Goal: Transaction & Acquisition: Purchase product/service

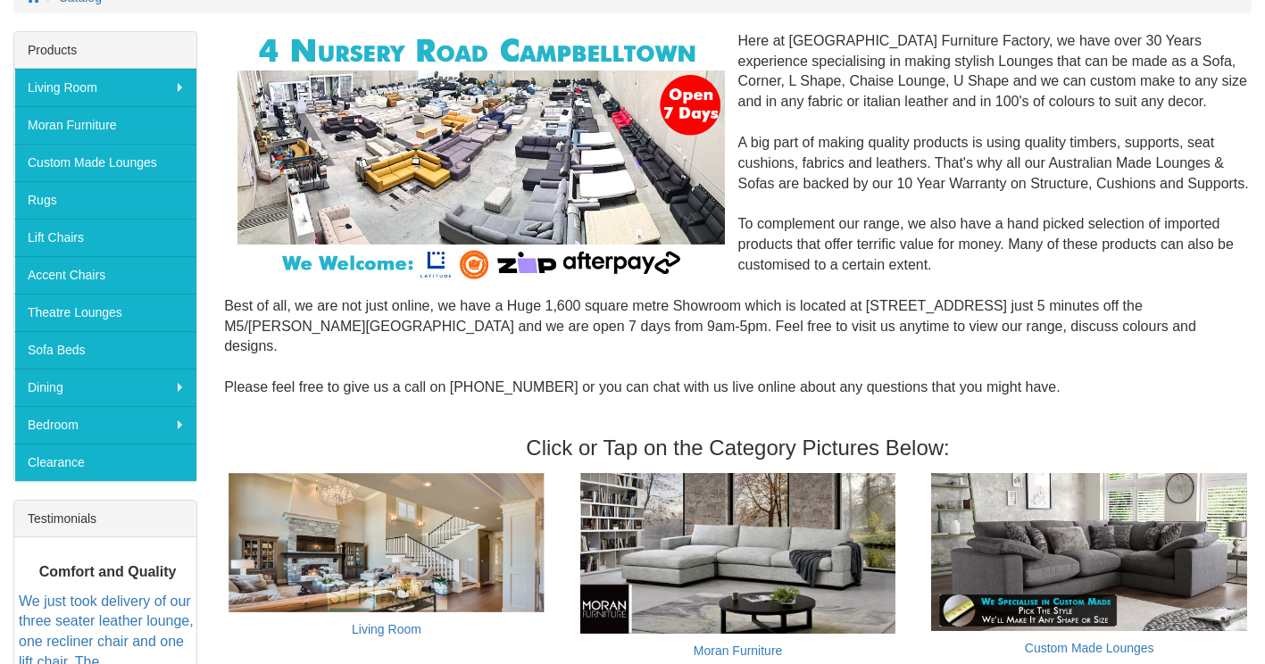
scroll to position [260, 0]
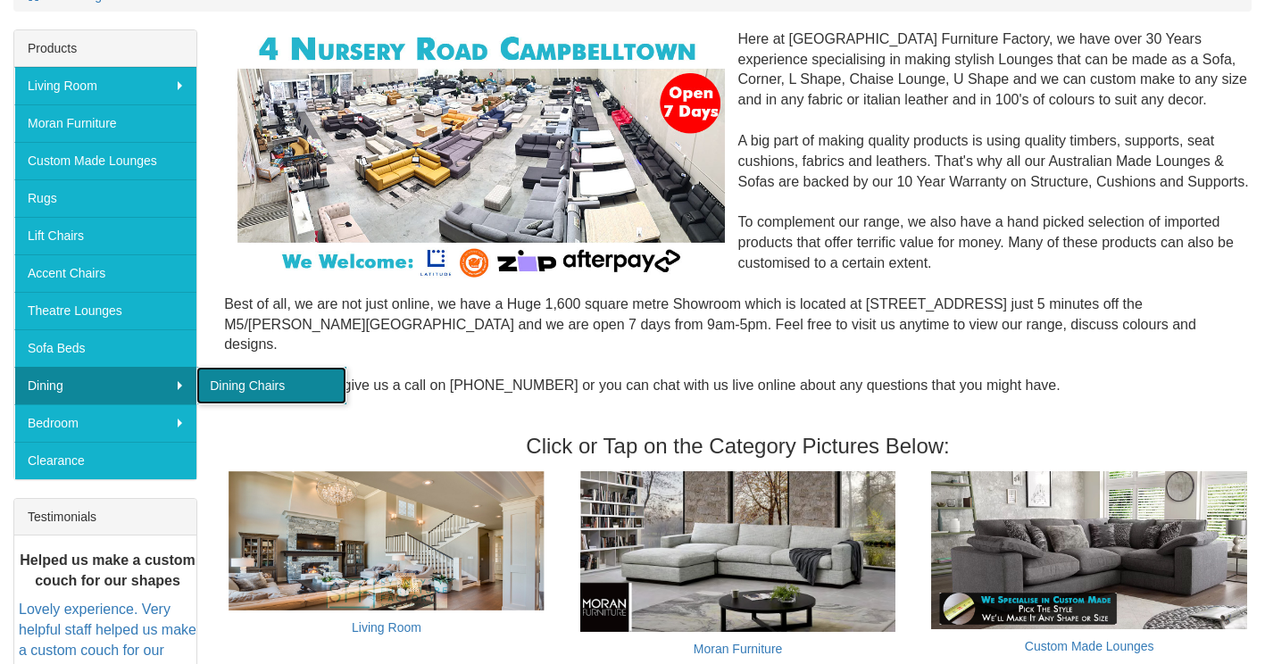
click at [241, 392] on link "Dining Chairs" at bounding box center [271, 386] width 150 height 38
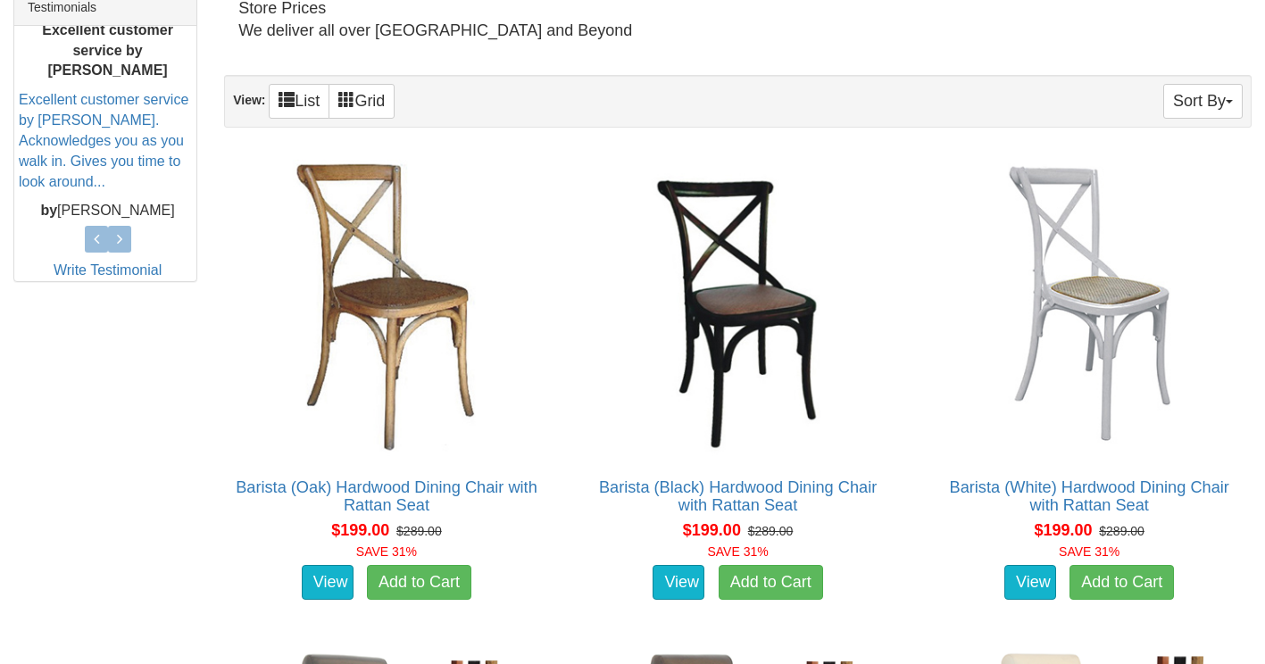
scroll to position [773, 0]
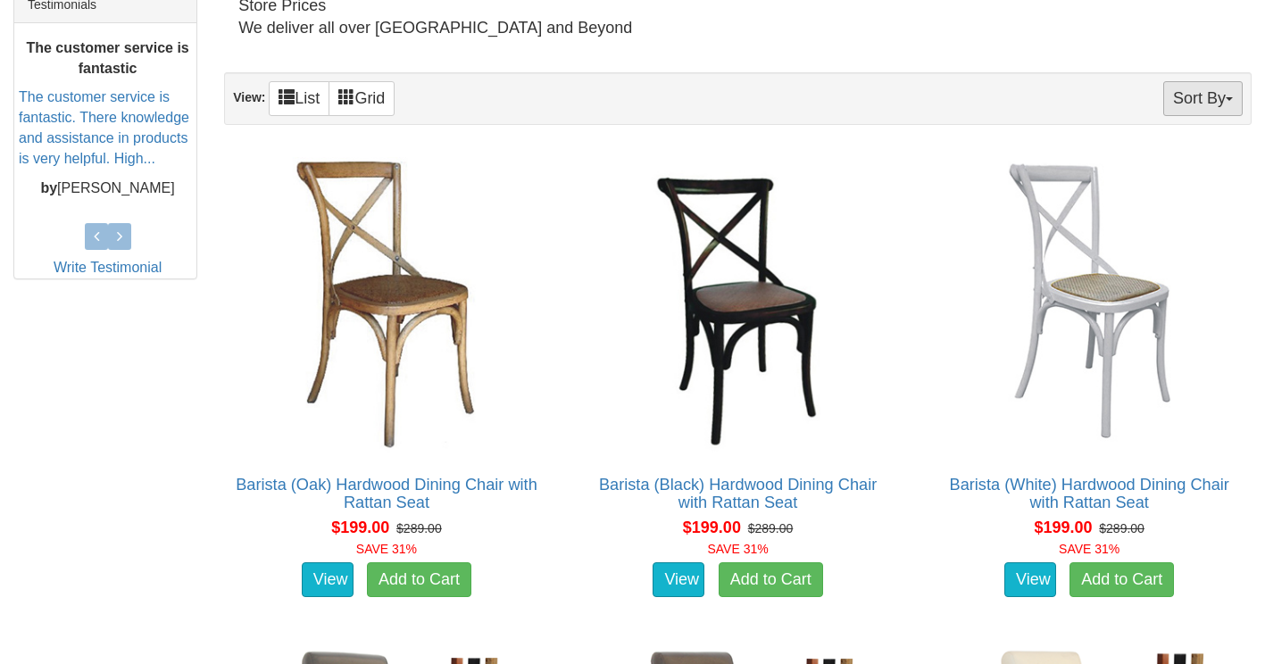
click at [1205, 81] on button "Sort By" at bounding box center [1203, 98] width 79 height 35
click at [1174, 146] on link "Price+" at bounding box center [1171, 157] width 141 height 23
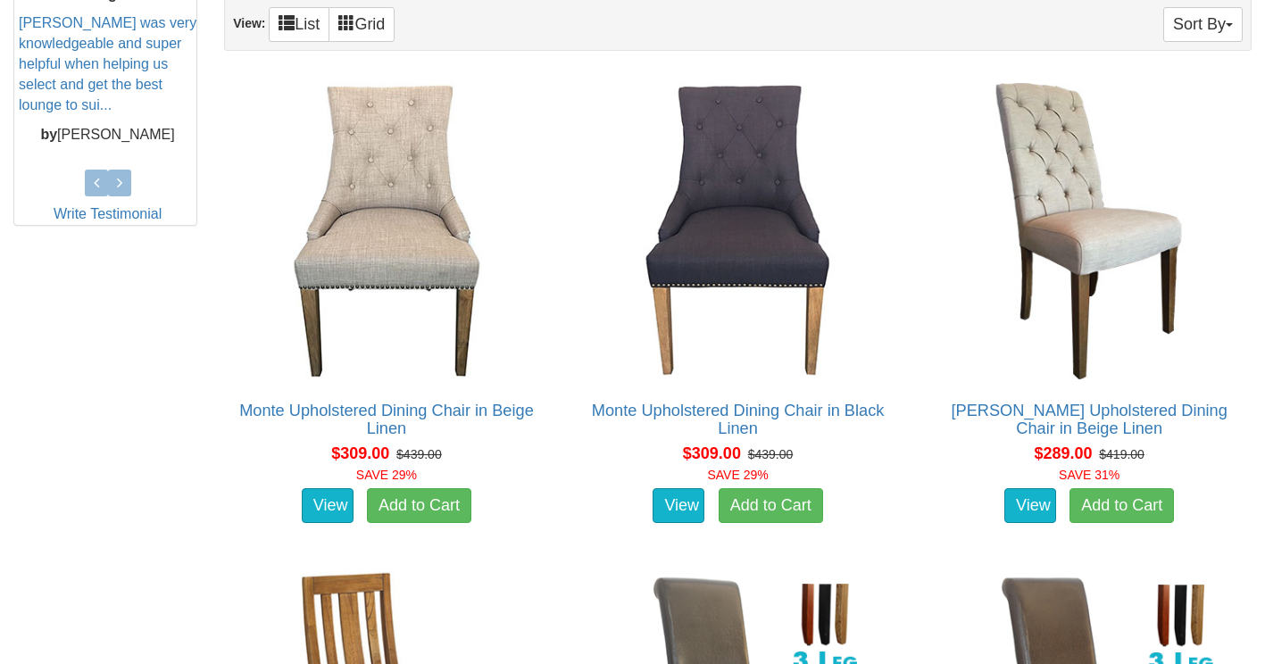
scroll to position [821, 0]
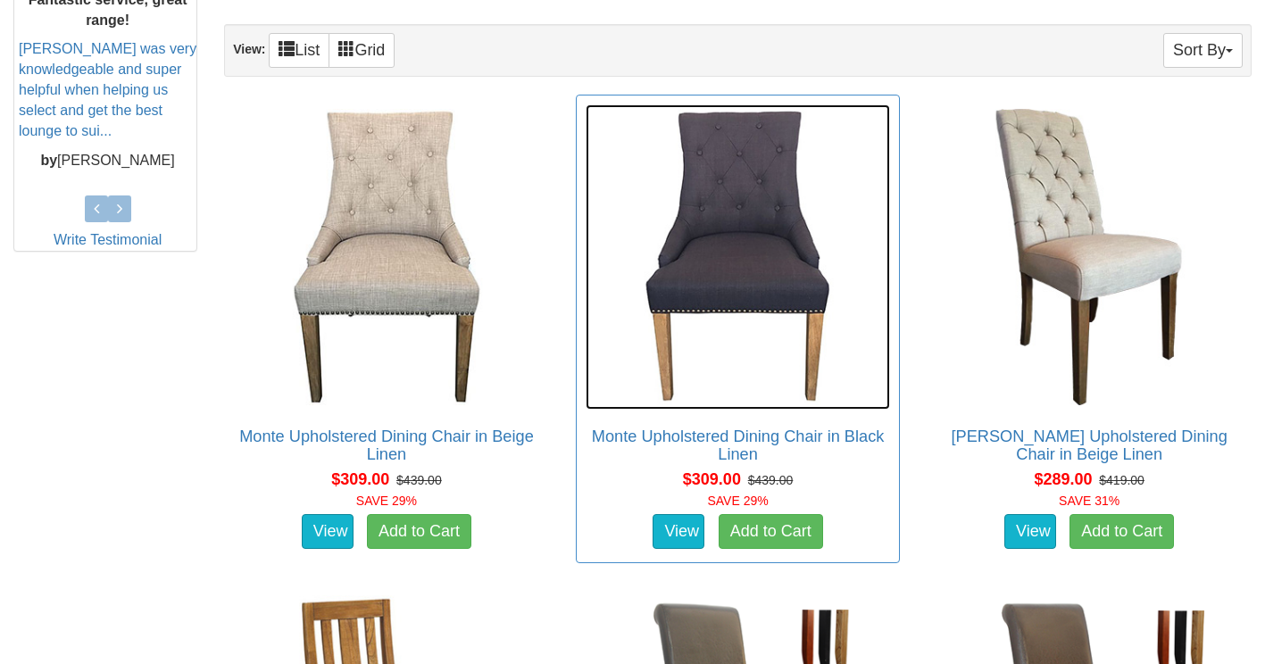
click at [749, 269] on img at bounding box center [738, 256] width 305 height 305
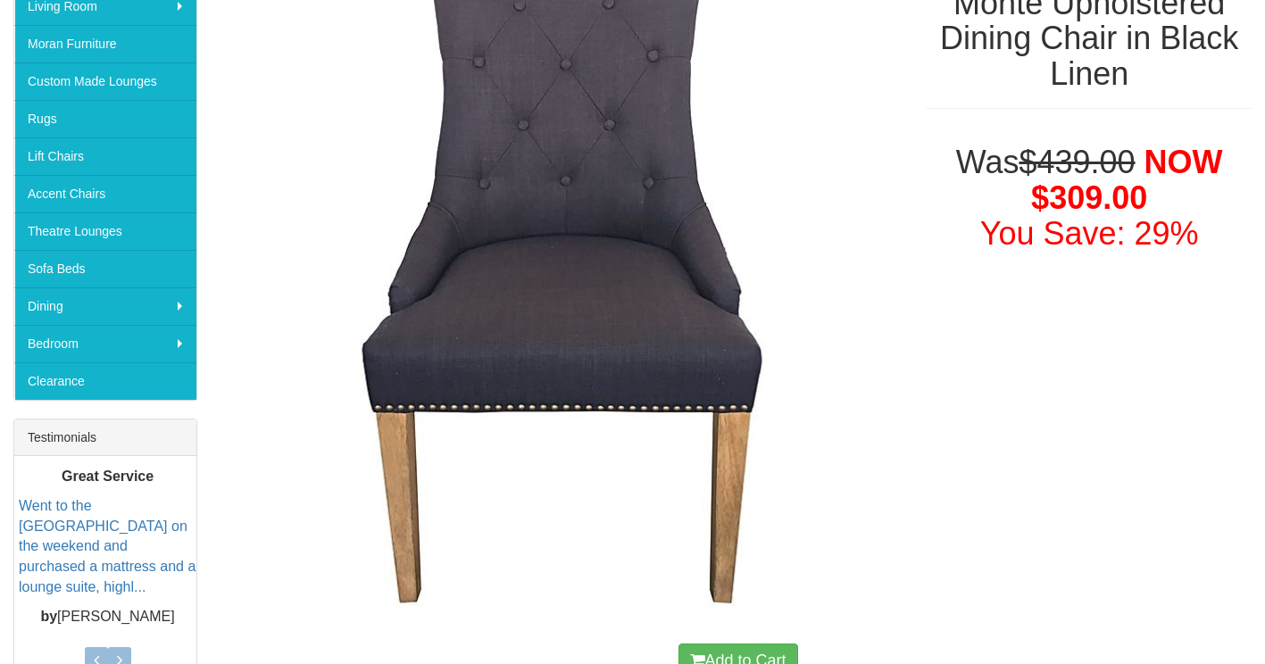
scroll to position [333, 0]
